Goal: Find specific page/section: Find specific page/section

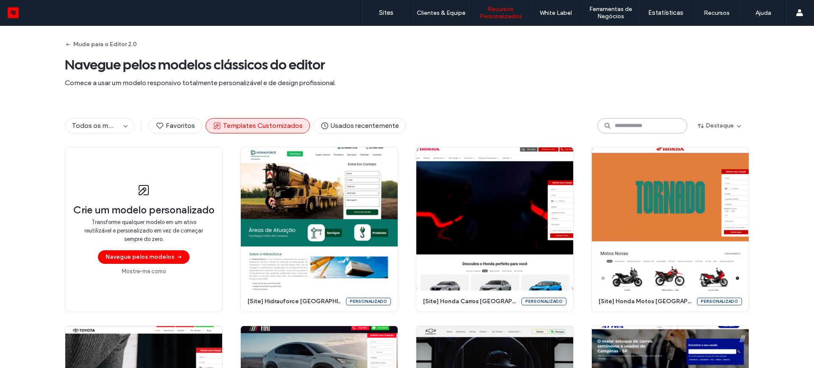
click at [624, 122] on input at bounding box center [642, 125] width 90 height 15
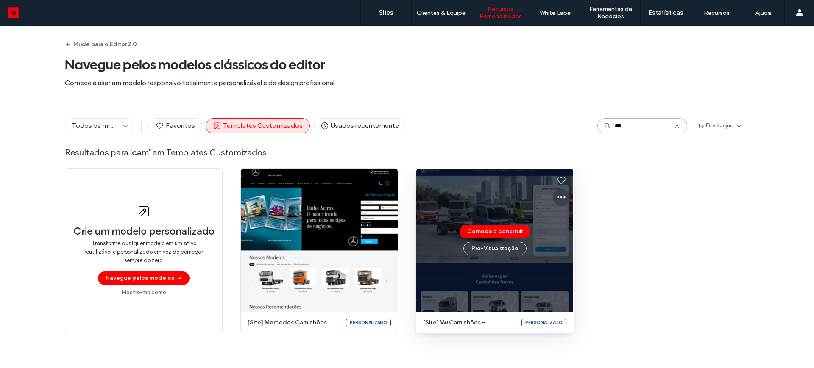
type input "***"
click at [559, 195] on icon at bounding box center [561, 197] width 10 height 10
click at [580, 239] on span "Editar modelo" at bounding box center [585, 237] width 36 height 8
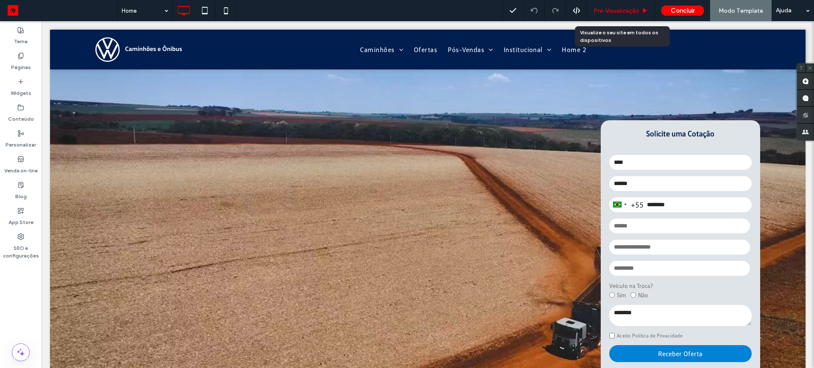
click at [604, 8] on span "Pré-Visualizaçāo" at bounding box center [616, 10] width 46 height 7
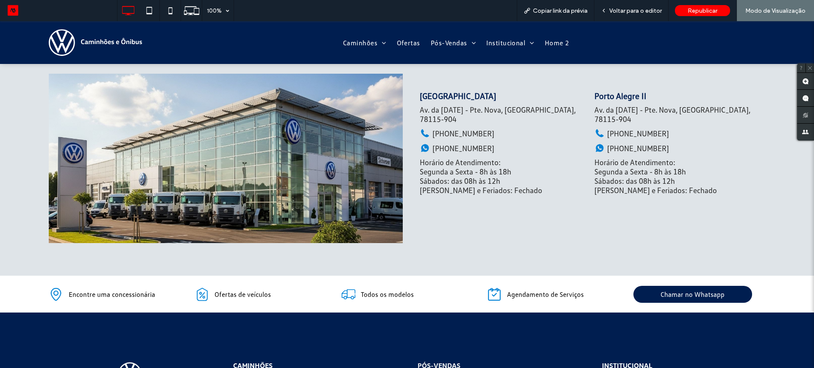
scroll to position [2289, 0]
